Goal: Transaction & Acquisition: Purchase product/service

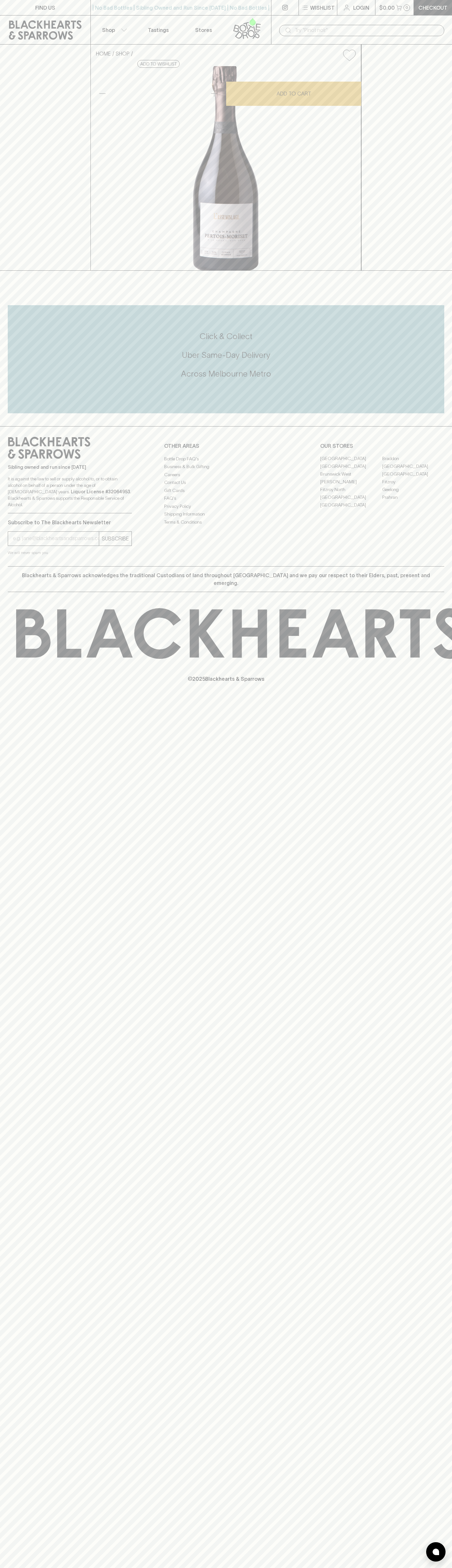
click at [429, 28] on input "text" at bounding box center [366, 30] width 144 height 10
click at [10, 1567] on html "FIND US | No Bad Bottles | Sibling Owned and Run Since [DATE] | No Bad Bottles …" at bounding box center [226, 784] width 452 height 1568
click at [15, 556] on you-helper "We will never spam you" at bounding box center [70, 553] width 124 height 7
